Goal: Browse casually

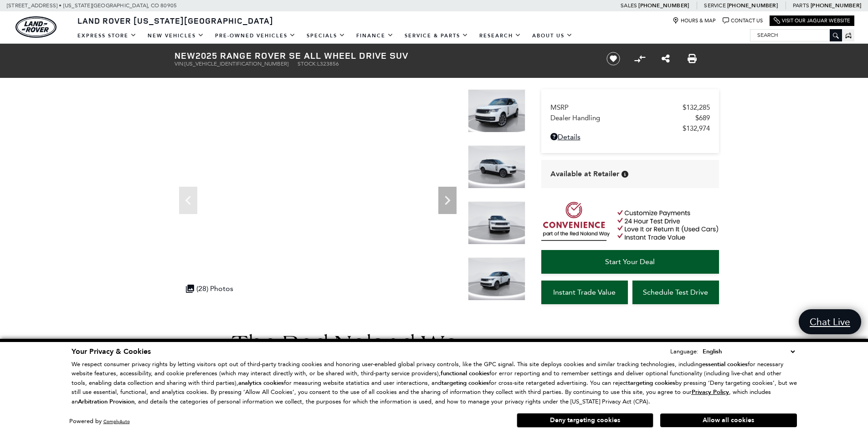
click at [501, 120] on img at bounding box center [496, 110] width 57 height 43
click at [501, 101] on img at bounding box center [496, 110] width 57 height 43
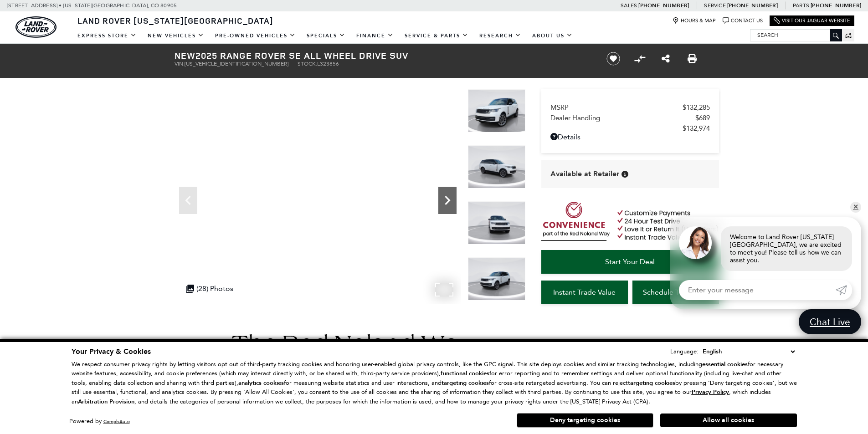
click at [452, 201] on icon "Next" at bounding box center [448, 200] width 18 height 18
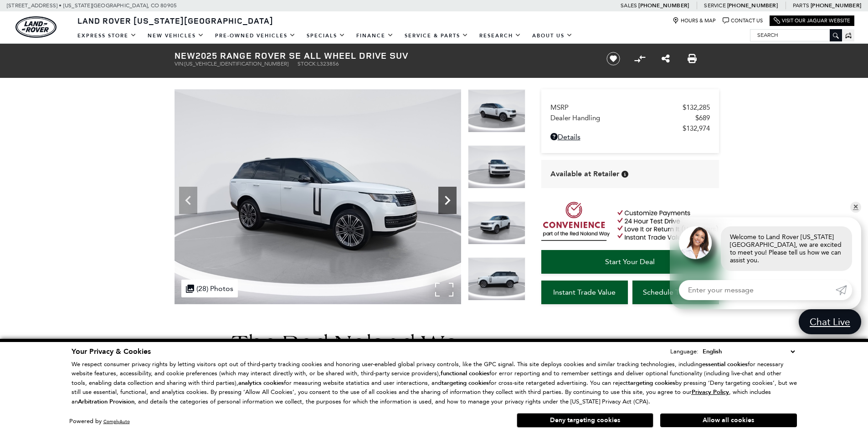
click at [452, 201] on icon "Next" at bounding box center [448, 200] width 18 height 18
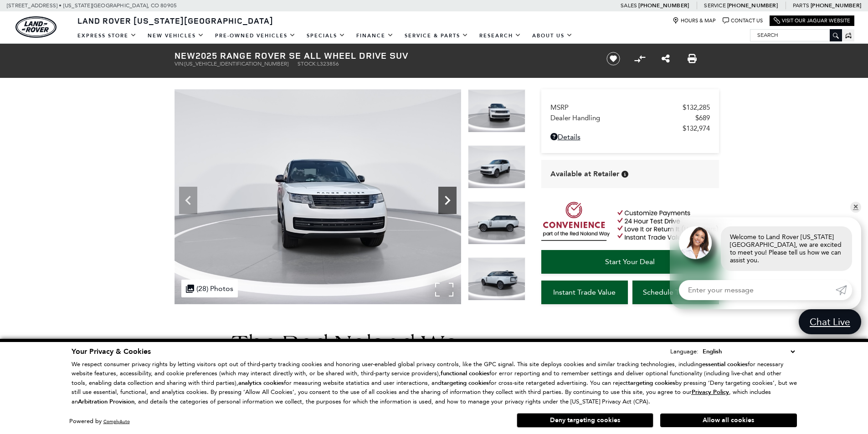
click at [452, 201] on icon "Next" at bounding box center [448, 200] width 18 height 18
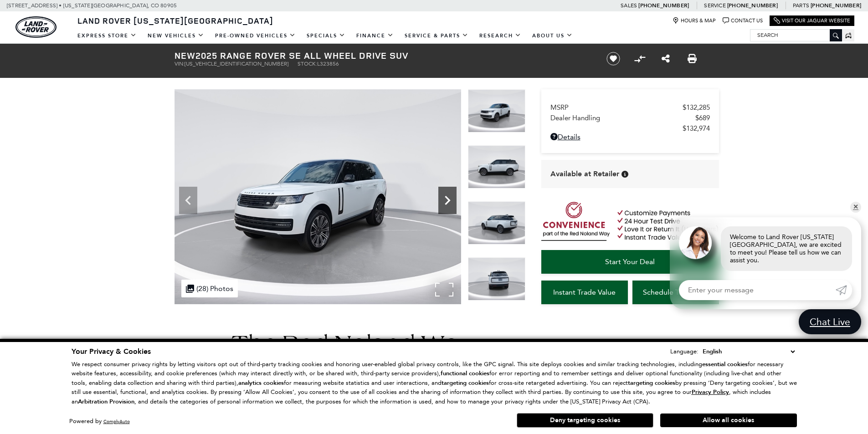
click at [452, 201] on icon "Next" at bounding box center [448, 200] width 18 height 18
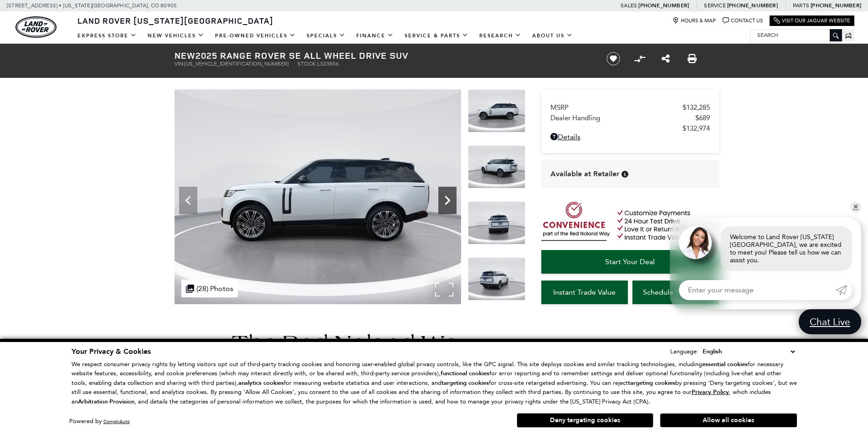
click at [449, 202] on icon "Next" at bounding box center [448, 200] width 18 height 18
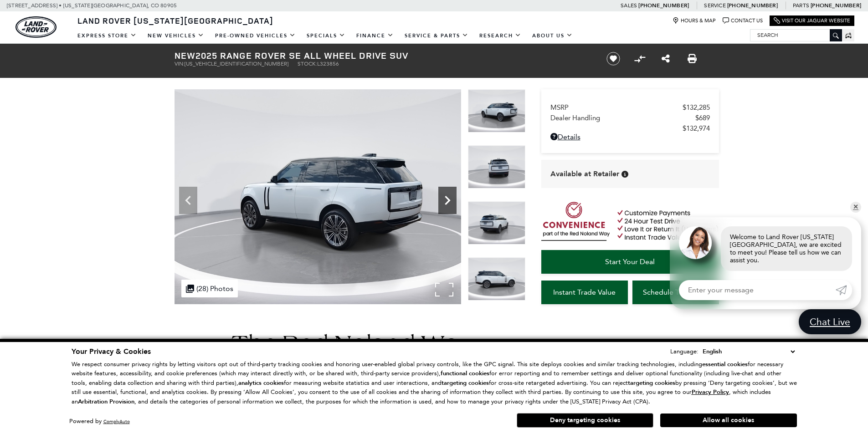
click at [449, 202] on icon "Next" at bounding box center [448, 200] width 18 height 18
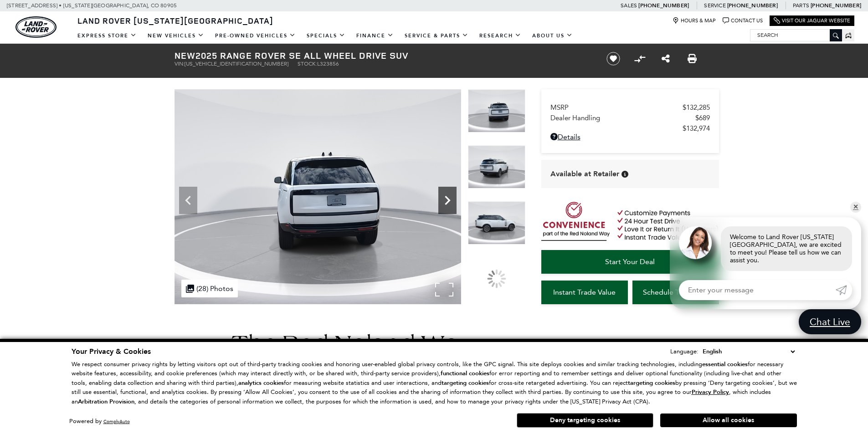
click at [449, 202] on icon "Next" at bounding box center [448, 200] width 18 height 18
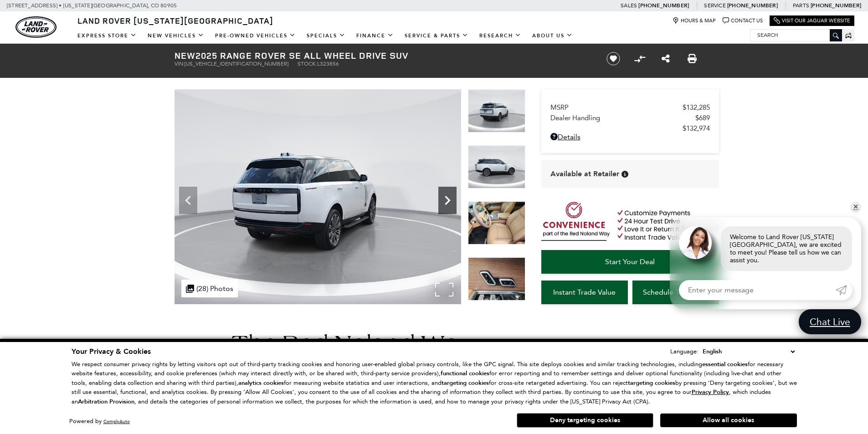
click at [449, 202] on icon "Next" at bounding box center [448, 200] width 18 height 18
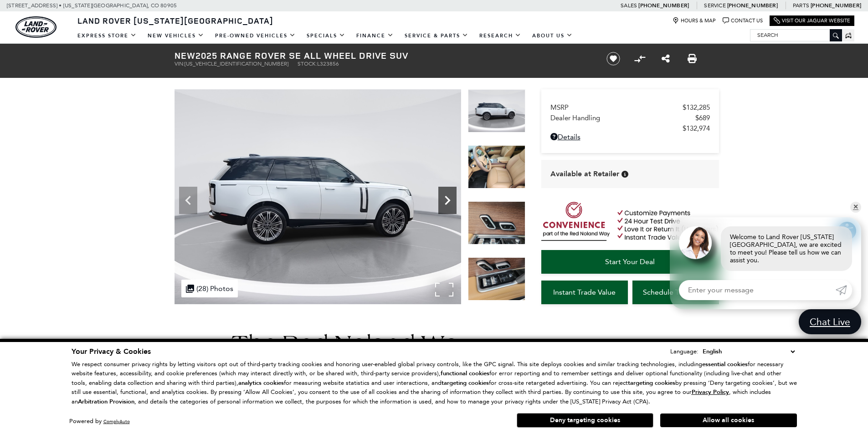
click at [449, 202] on icon "Next" at bounding box center [448, 200] width 18 height 18
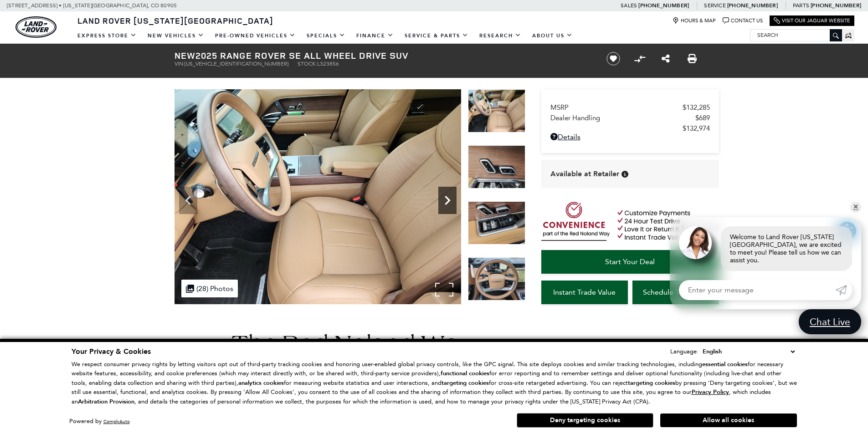
click at [449, 203] on icon "Next" at bounding box center [448, 200] width 18 height 18
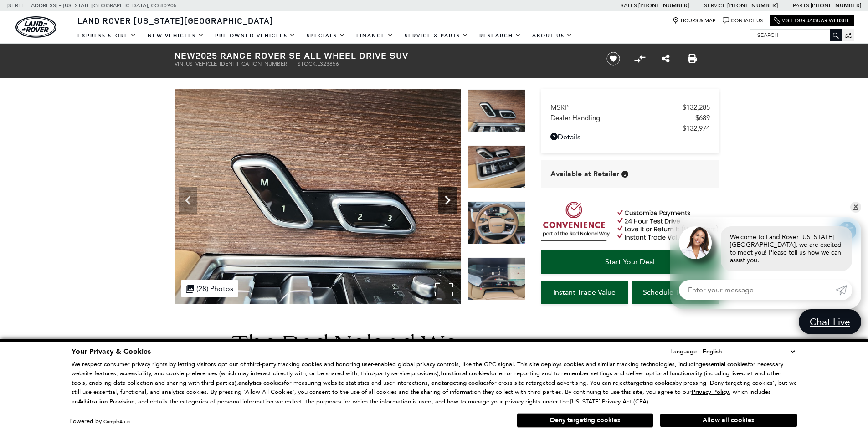
click at [449, 203] on icon "Next" at bounding box center [448, 200] width 18 height 18
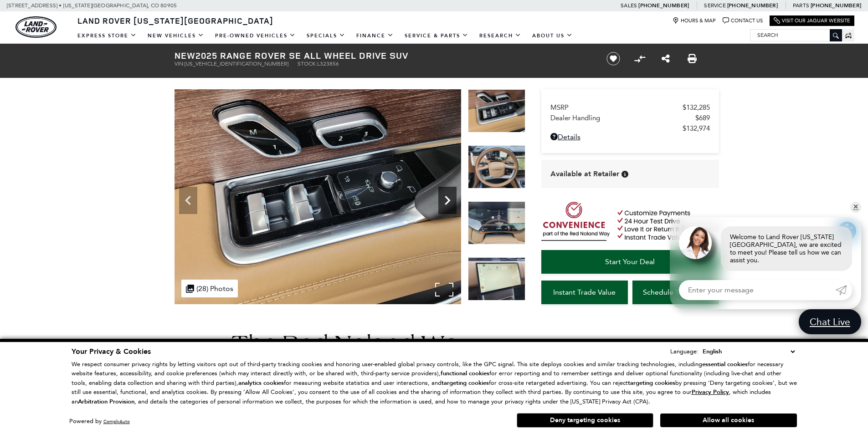
click at [449, 203] on icon "Next" at bounding box center [448, 200] width 18 height 18
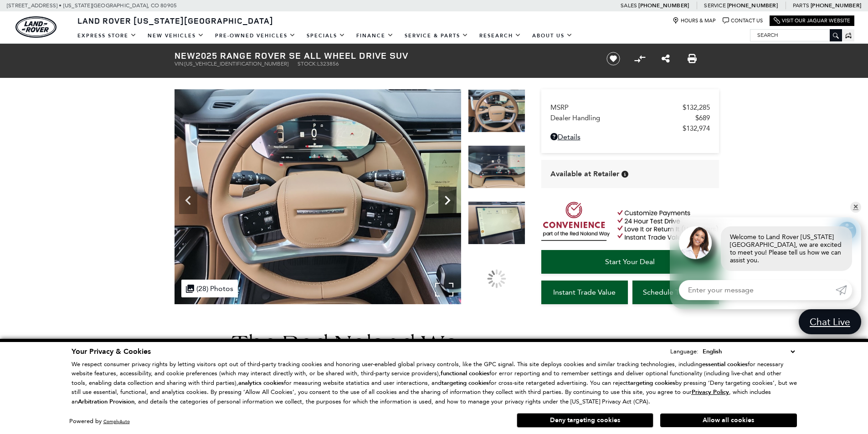
click at [449, 203] on icon "Next" at bounding box center [448, 200] width 18 height 18
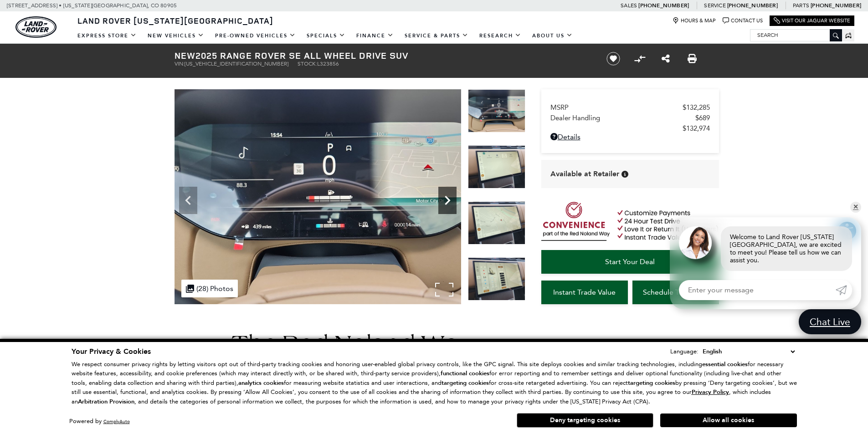
click at [449, 203] on icon "Next" at bounding box center [448, 200] width 18 height 18
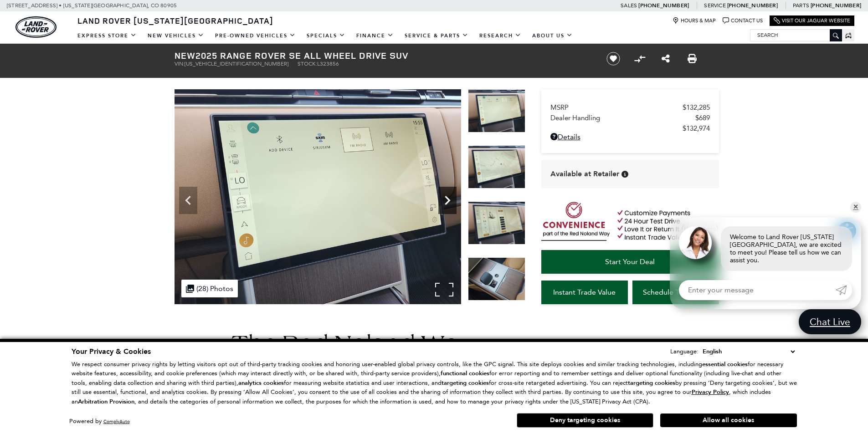
click at [449, 203] on icon "Next" at bounding box center [448, 200] width 18 height 18
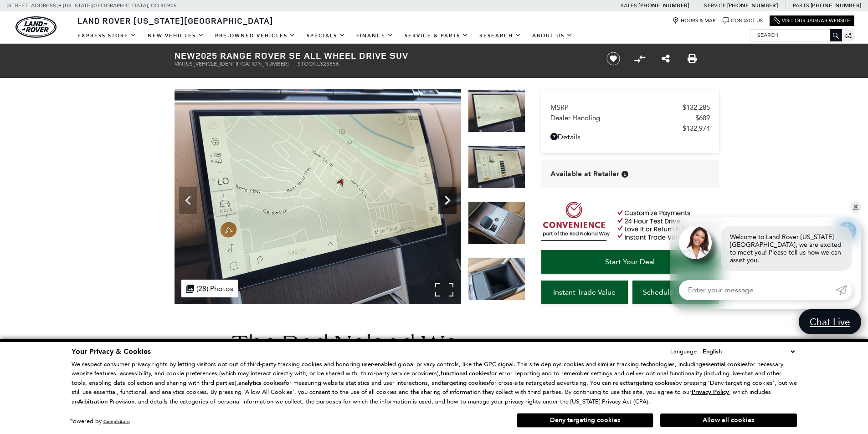
click at [449, 203] on icon "Next" at bounding box center [448, 200] width 18 height 18
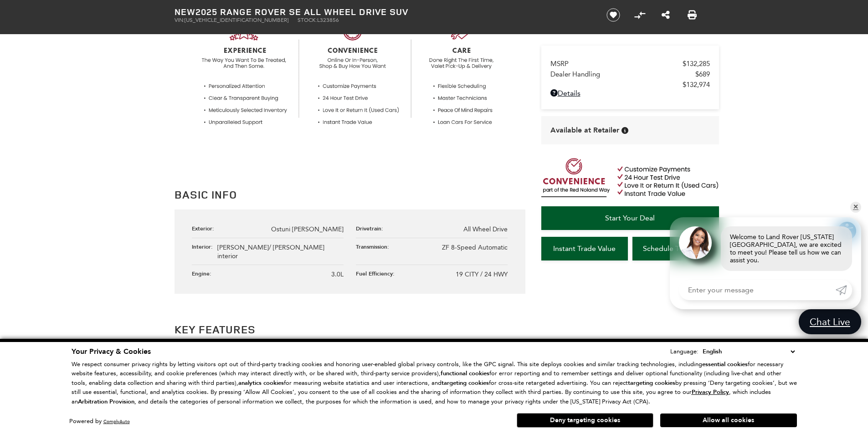
scroll to position [365, 0]
